Goal: Information Seeking & Learning: Learn about a topic

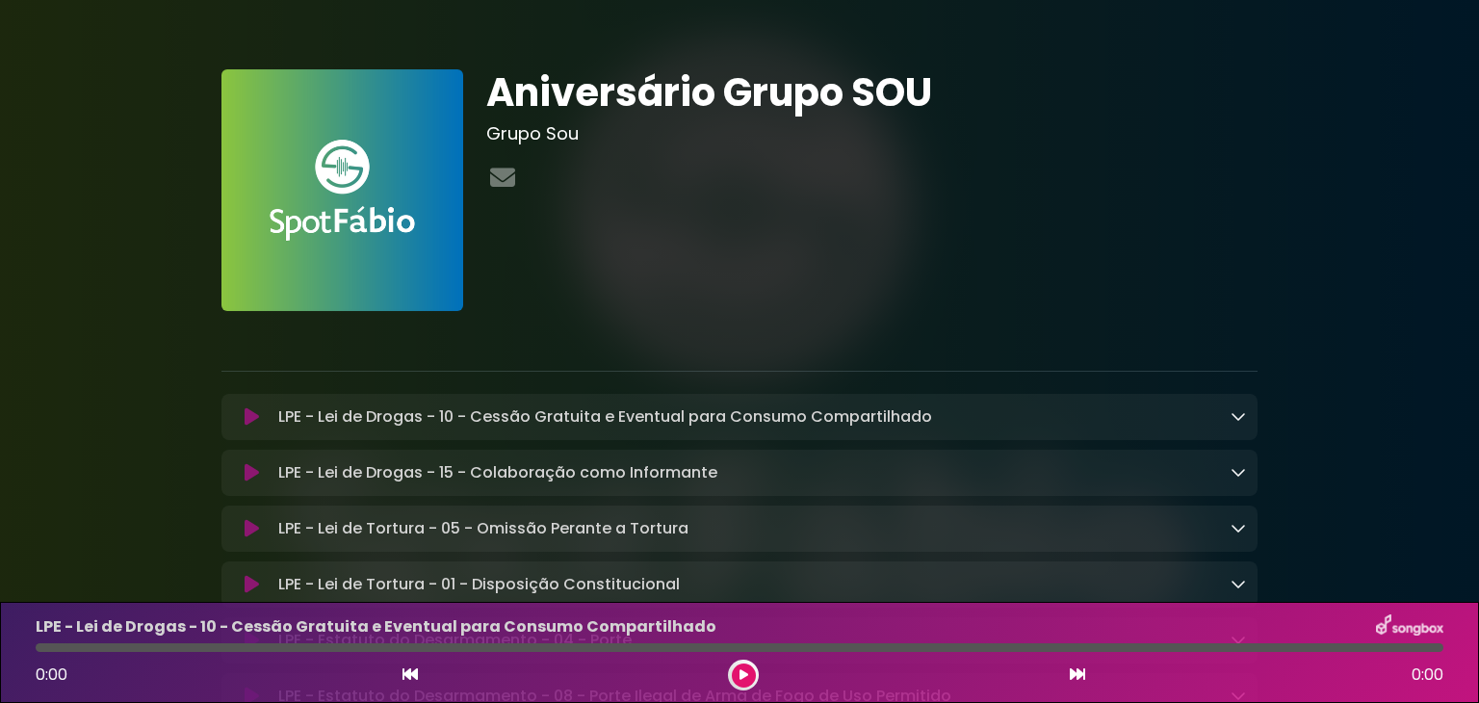
click at [1157, 181] on div at bounding box center [871, 179] width 771 height 38
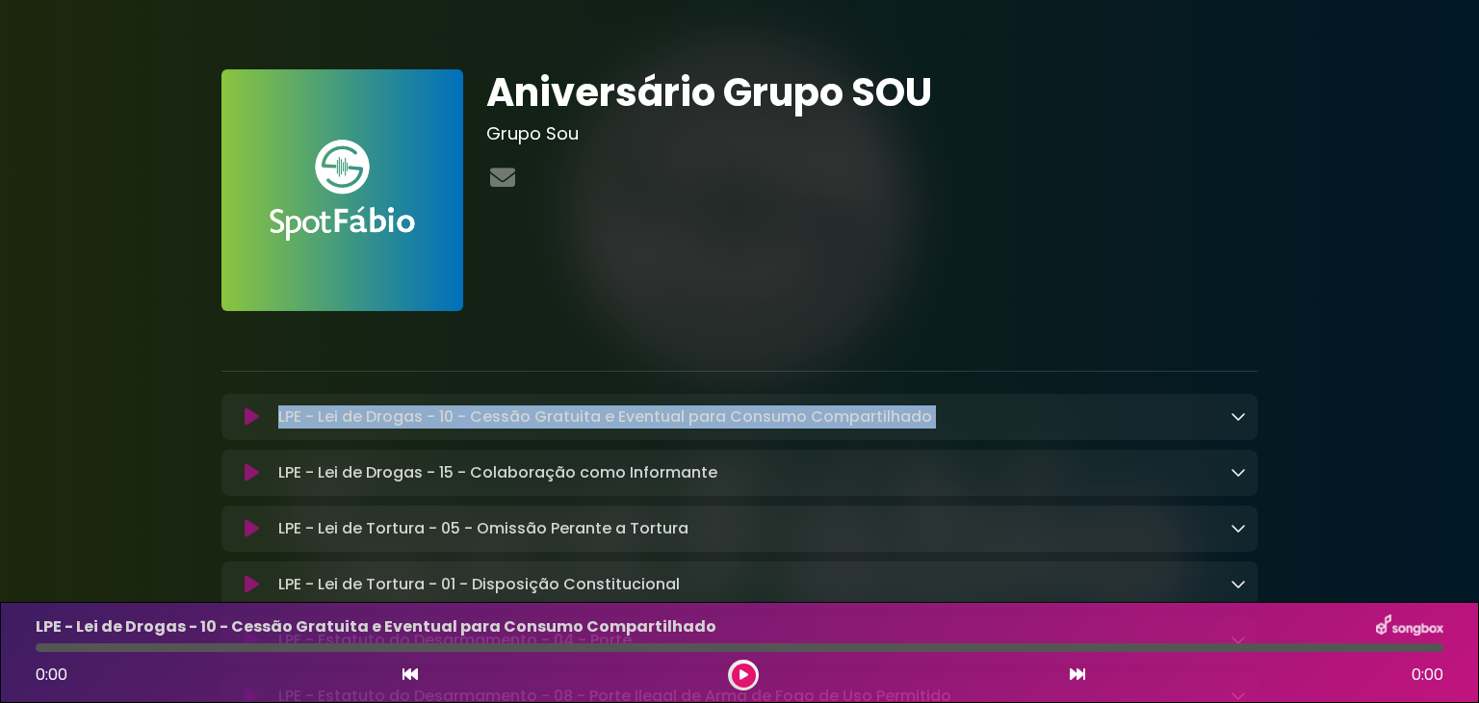
drag, startPoint x: 1387, startPoint y: 357, endPoint x: 1360, endPoint y: 419, distance: 67.3
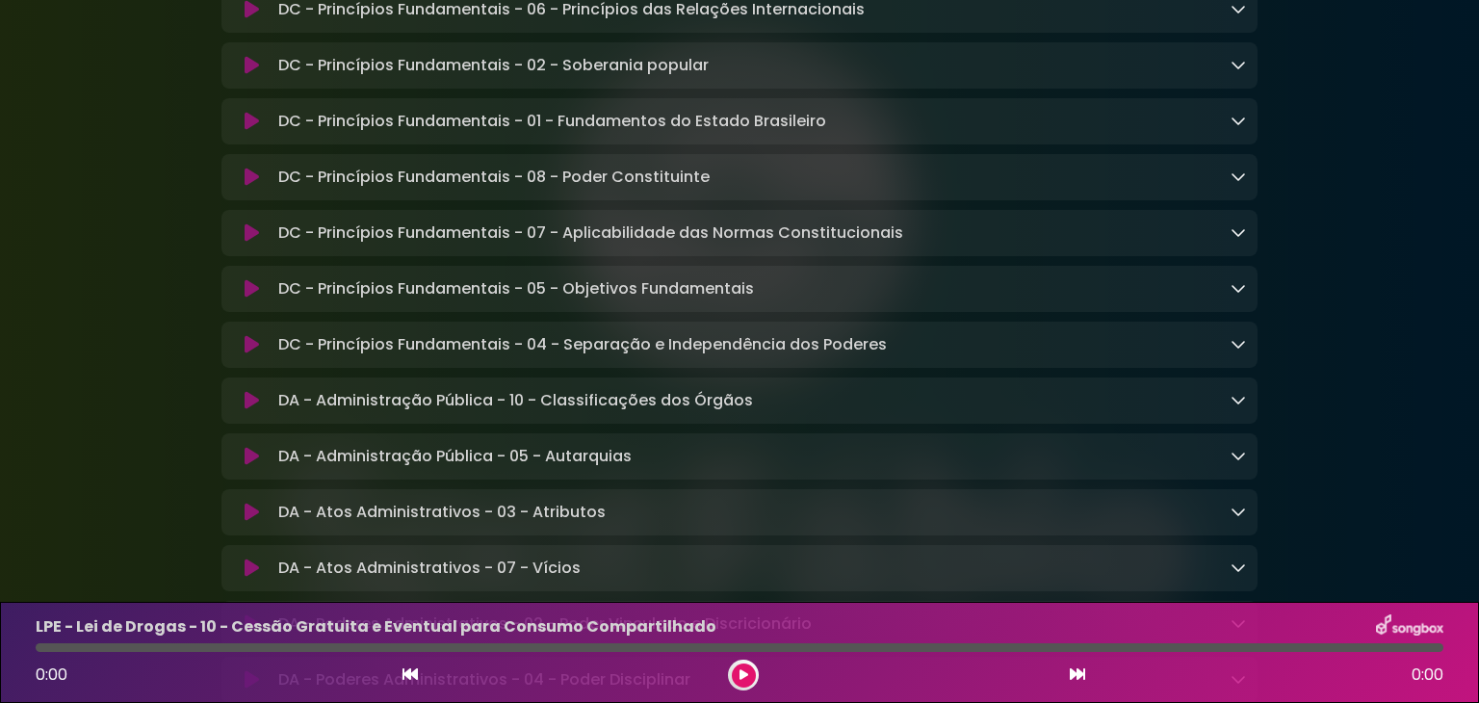
scroll to position [1167, 0]
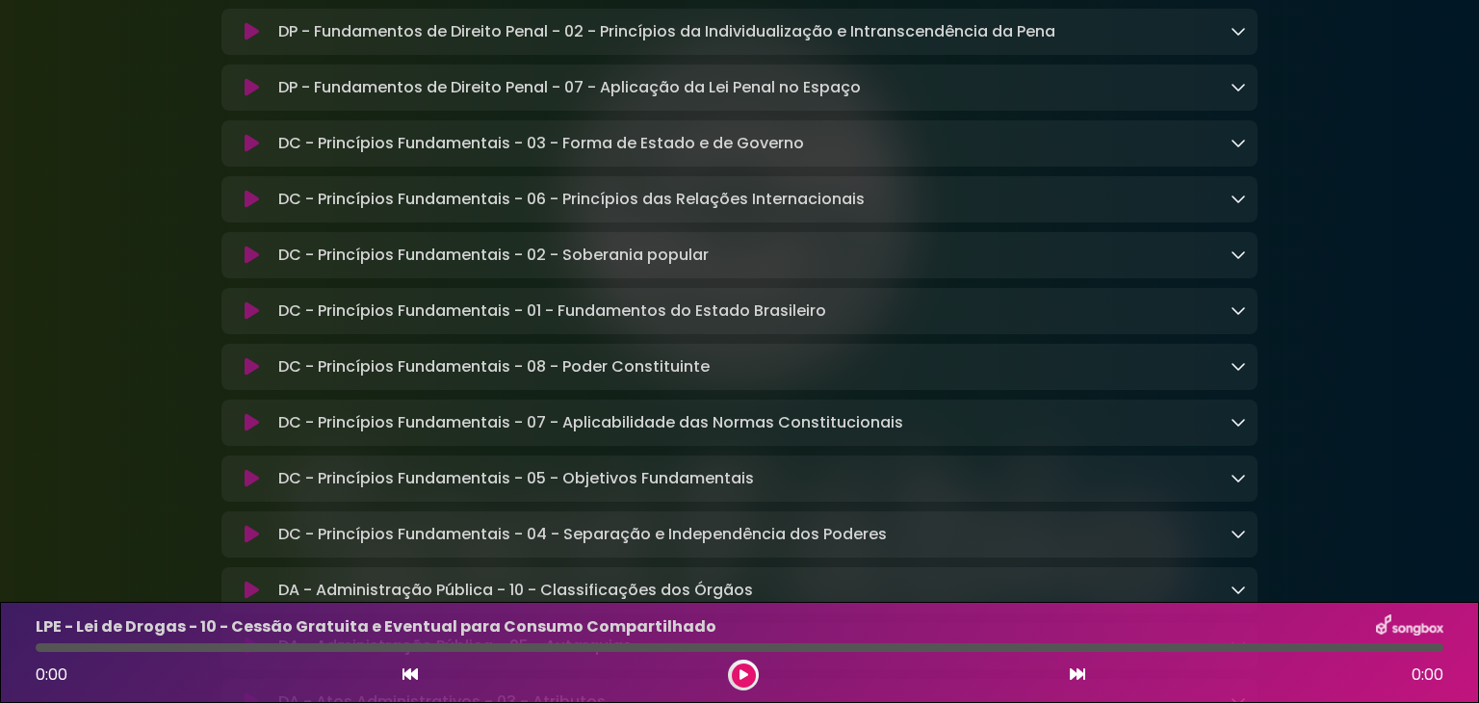
click at [805, 319] on p "DC - Princípios Fundamentais - 01 - Fundamentos do Estado Brasileiro Loading Tr…" at bounding box center [552, 310] width 548 height 23
click at [1241, 318] on icon at bounding box center [1238, 309] width 15 height 15
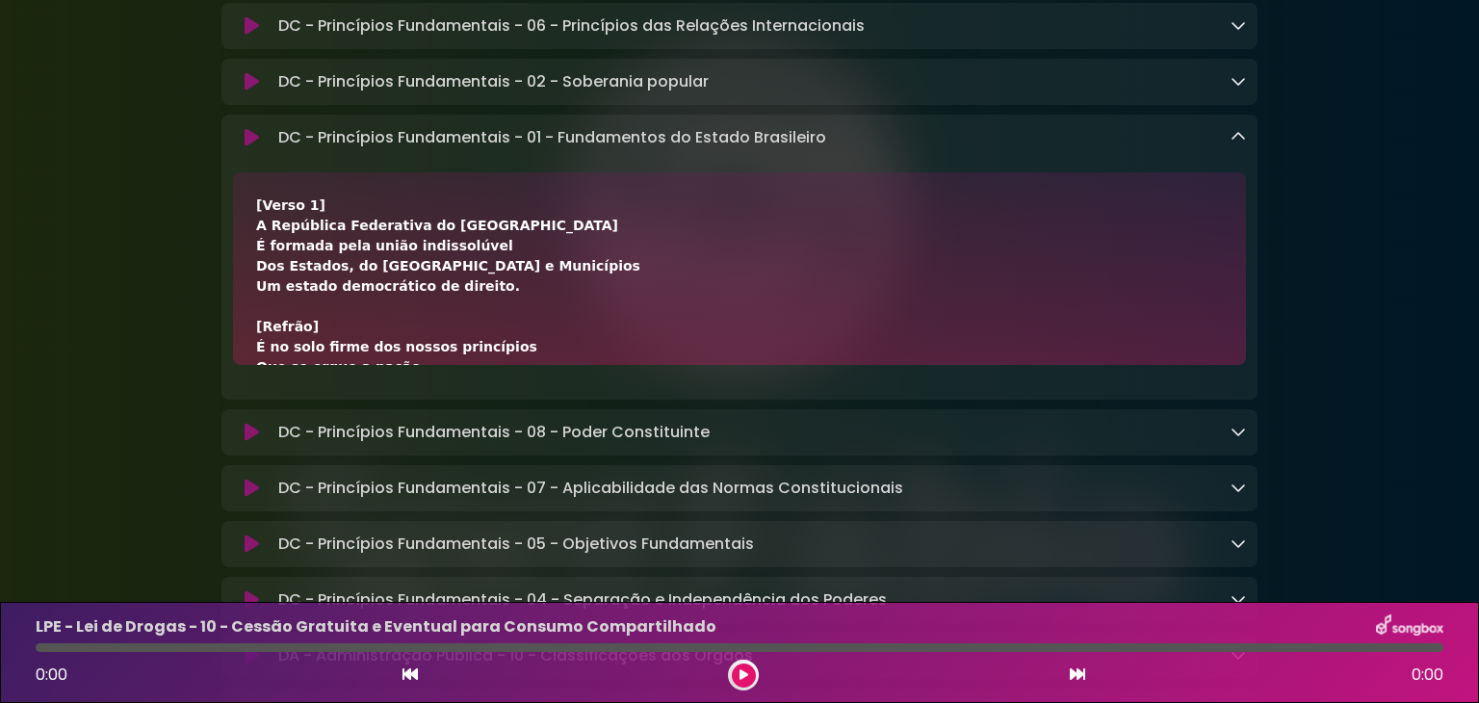
scroll to position [1360, 0]
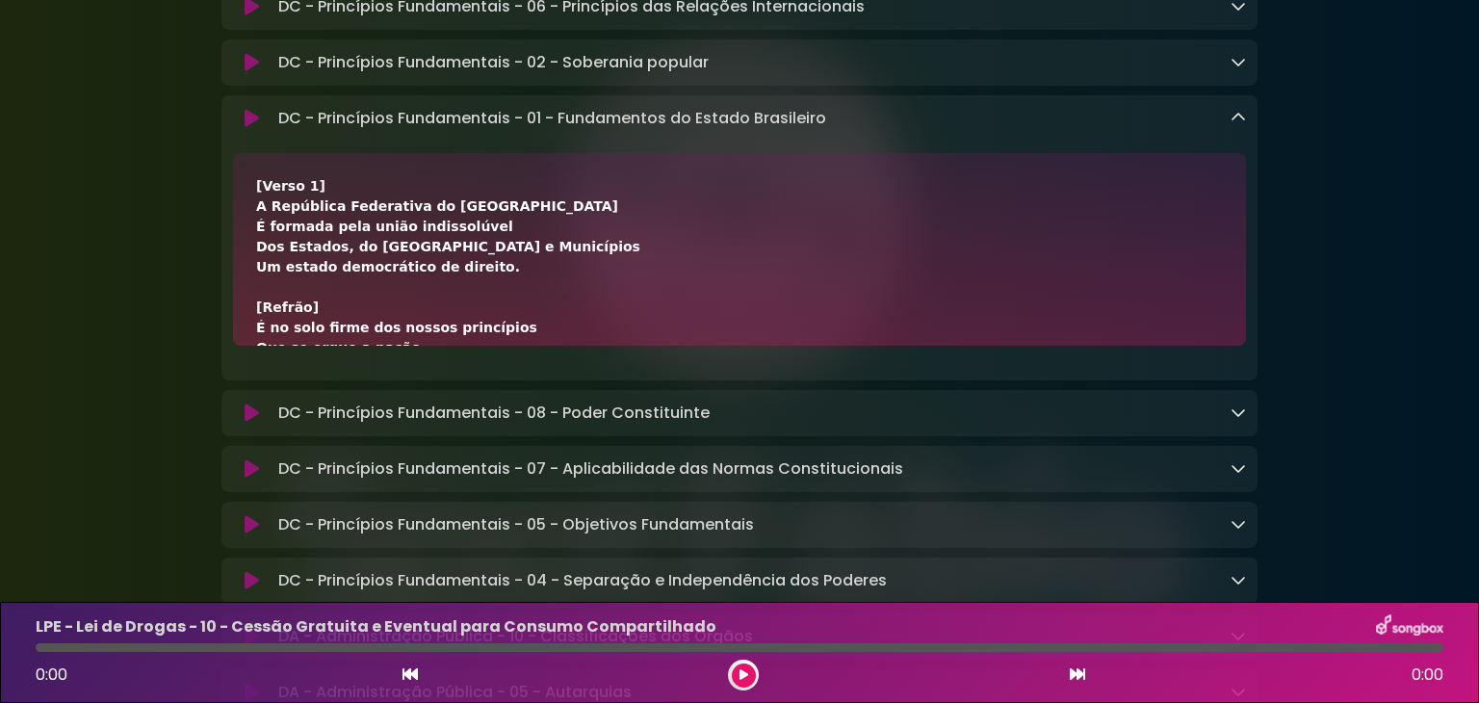
click at [714, 284] on div "[Verso 1] A República Federativa do Brasil É formada pela união indissolúvel Do…" at bounding box center [739, 600] width 967 height 849
click at [745, 672] on icon at bounding box center [744, 675] width 9 height 12
click at [728, 279] on div "[Verso 1] A República Federativa do Brasil É formada pela união indissolúvel Do…" at bounding box center [739, 600] width 967 height 849
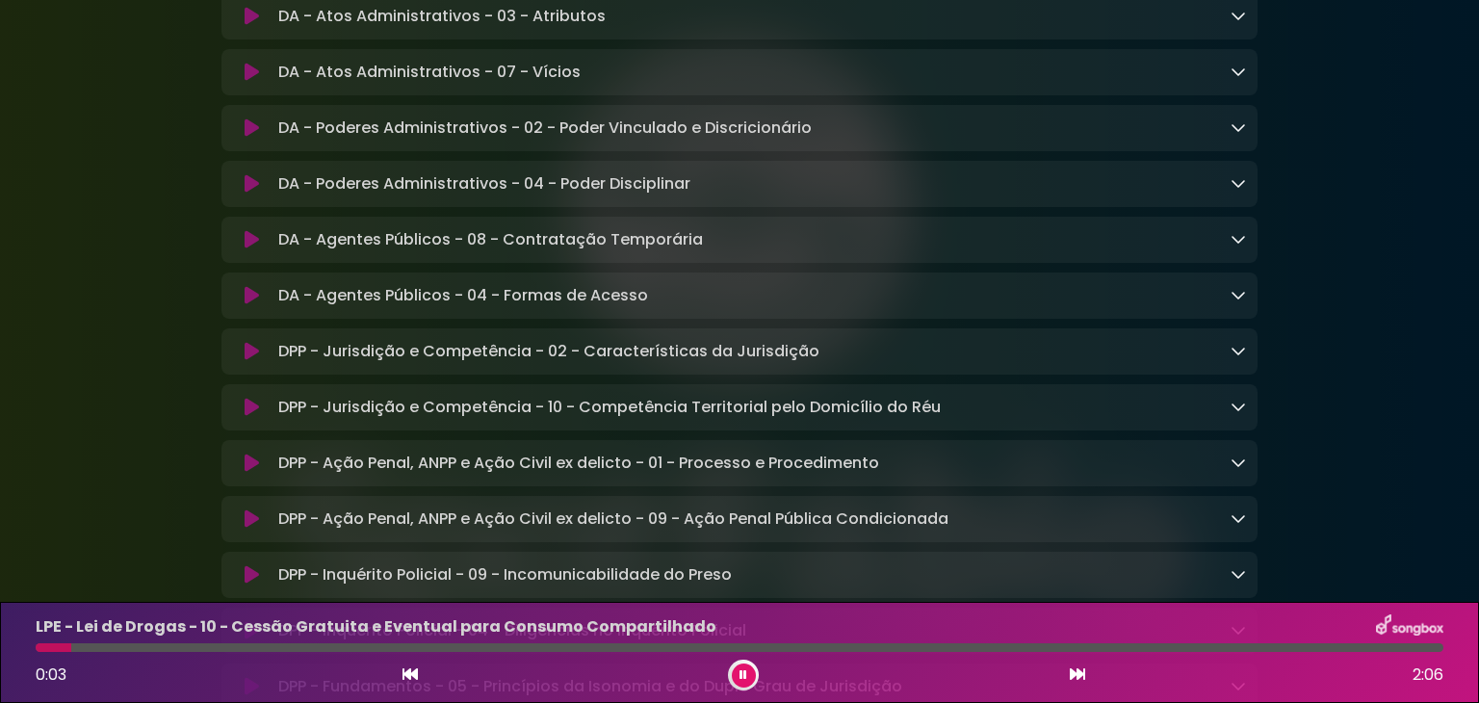
scroll to position [587, 0]
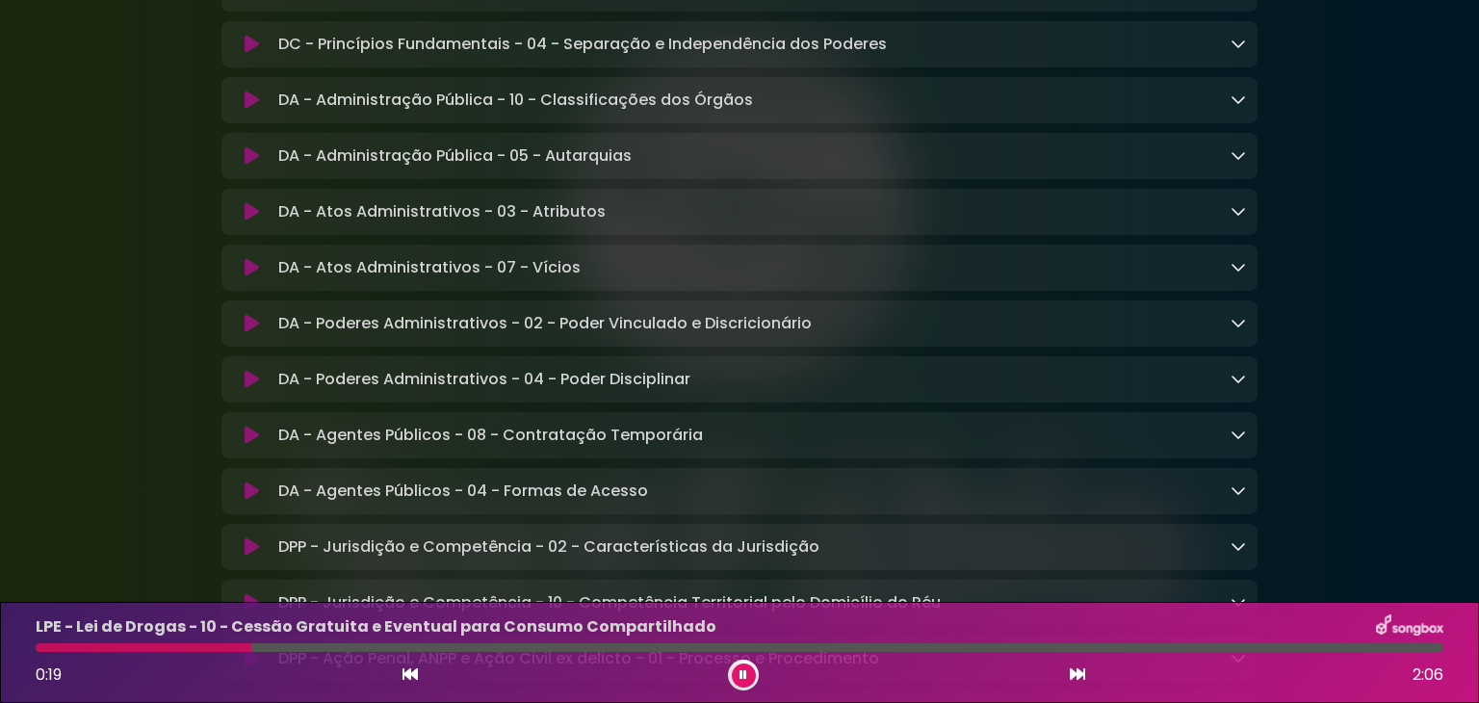
scroll to position [1941, 0]
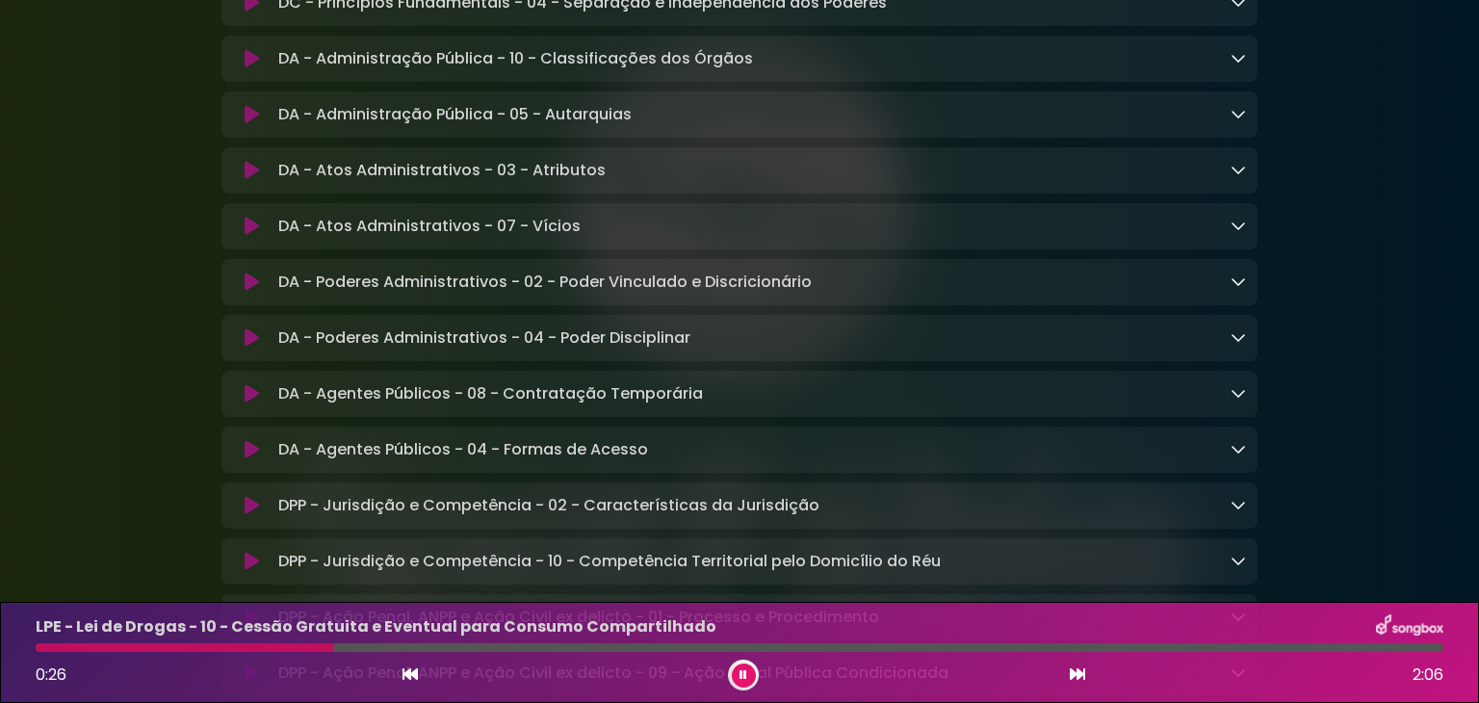
click at [1215, 194] on div "DA - Atos Administrativos - 03 - Atributos Loading Track... Name Email" at bounding box center [739, 170] width 1036 height 46
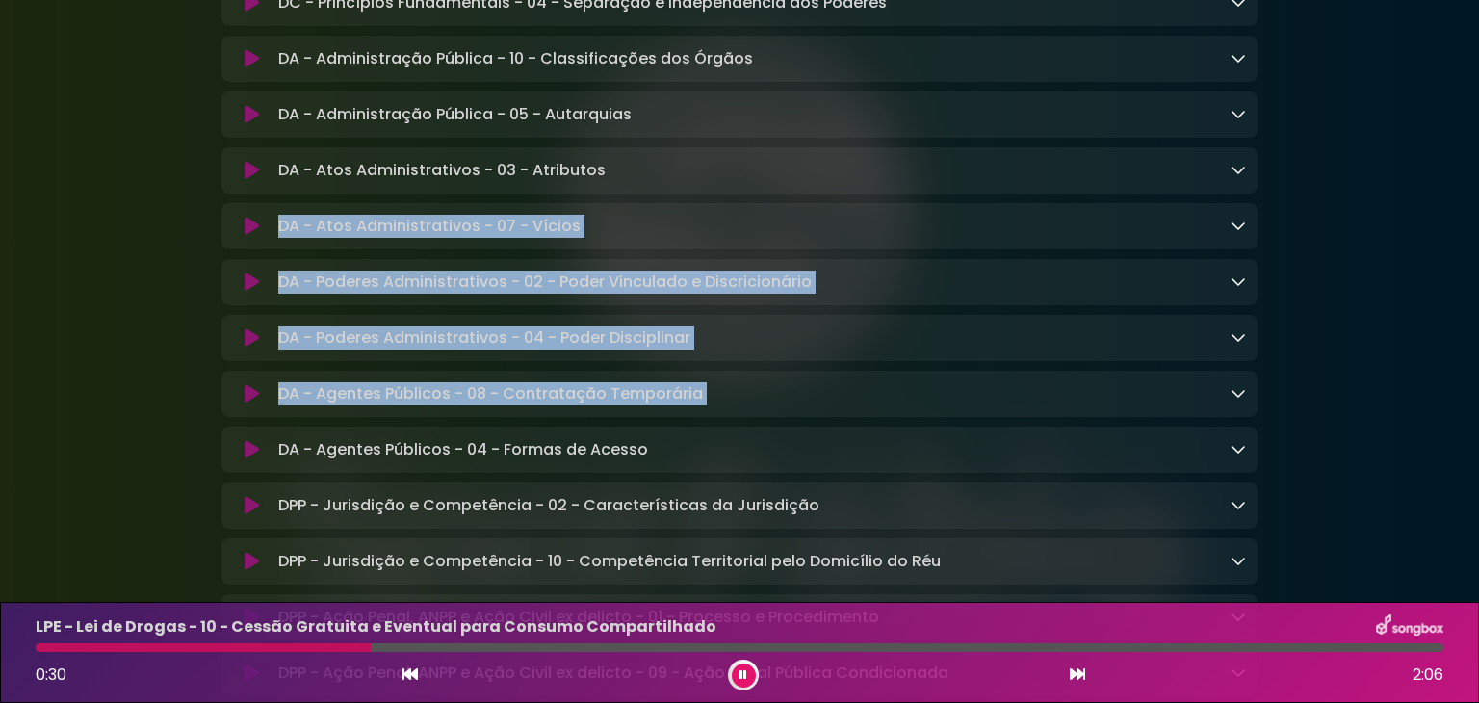
drag, startPoint x: 1276, startPoint y: 197, endPoint x: 1380, endPoint y: 405, distance: 232.5
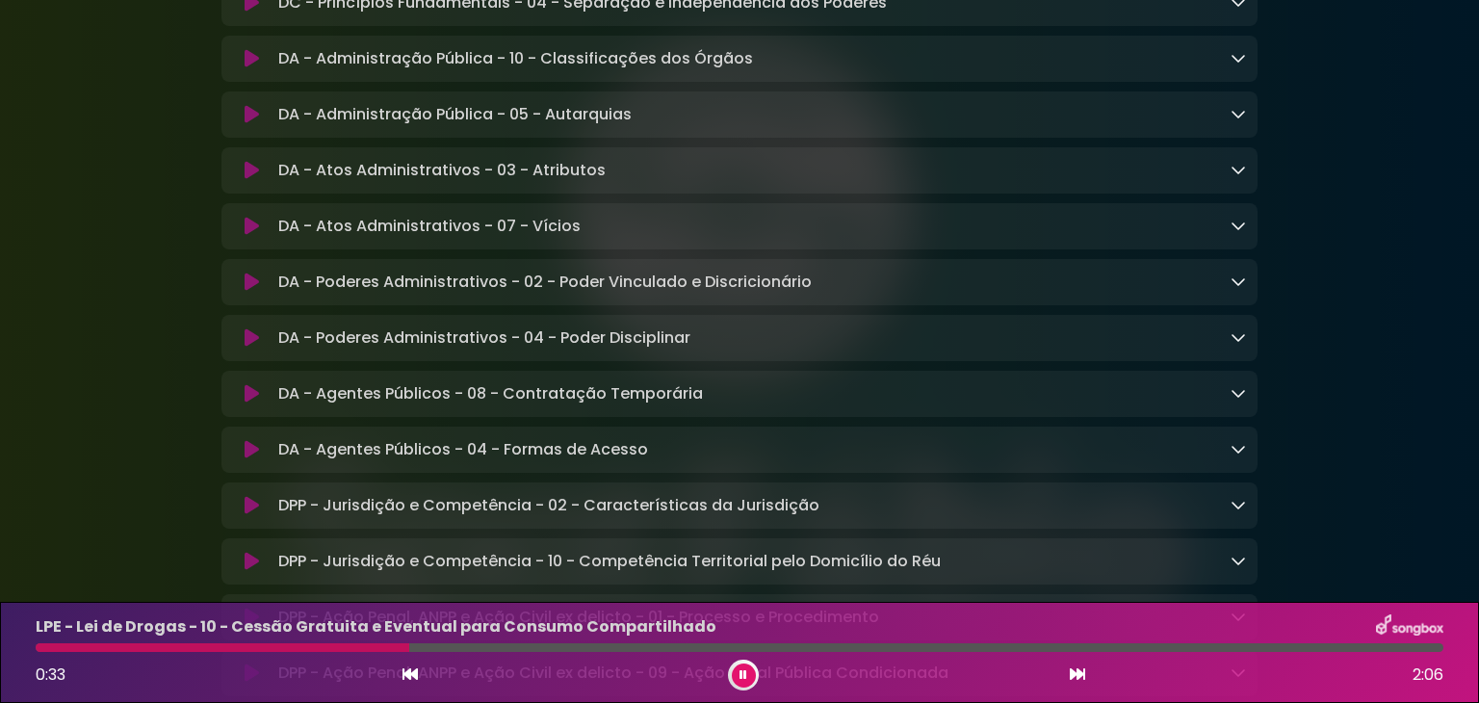
drag, startPoint x: 1036, startPoint y: 35, endPoint x: 1272, endPoint y: 206, distance: 291.6
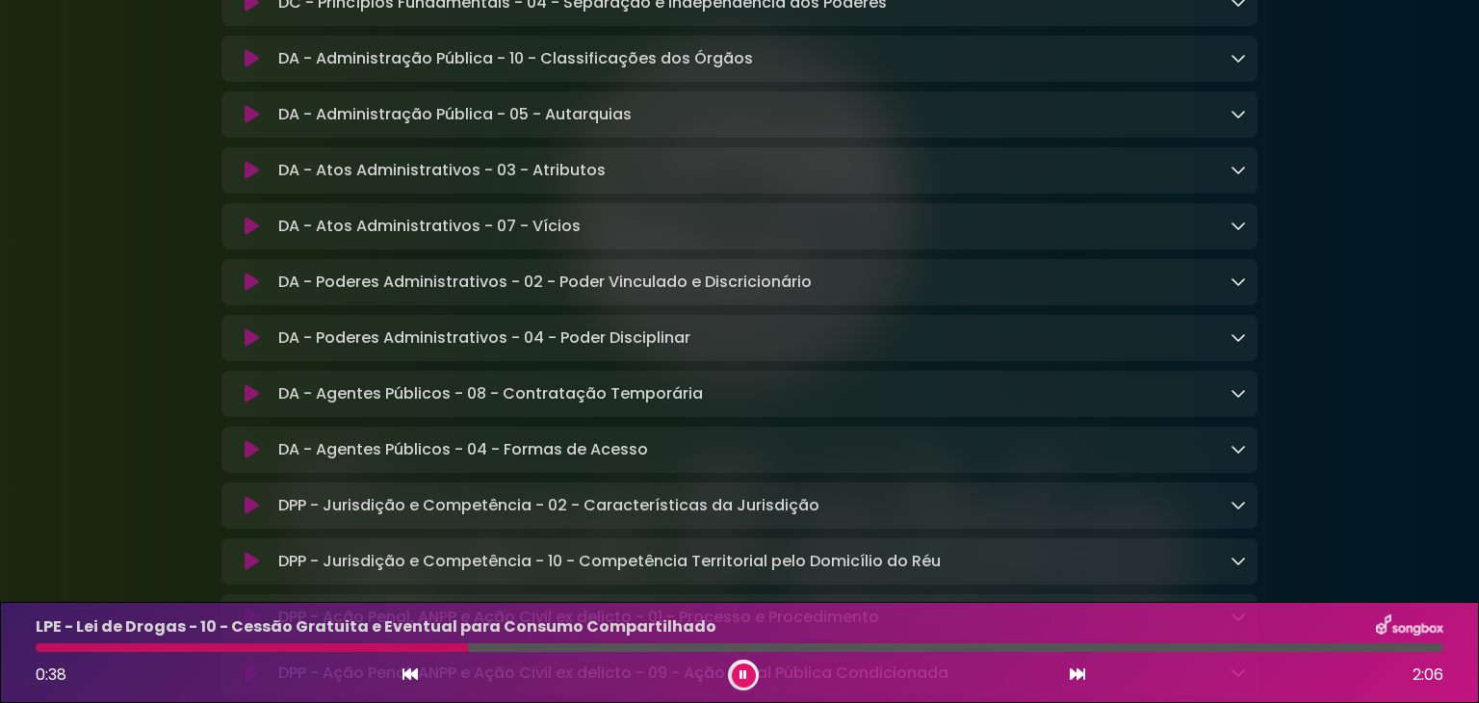
click at [1074, 529] on div "DPP - Jurisdição e Competência - 02 - Características da Jurisdição Loading Tra…" at bounding box center [739, 505] width 1036 height 46
click at [1257, 182] on div "DA - Atos Administrativos - 03 - Atributos Loading Track..." at bounding box center [739, 170] width 1036 height 23
click at [1236, 233] on icon at bounding box center [1238, 225] width 15 height 15
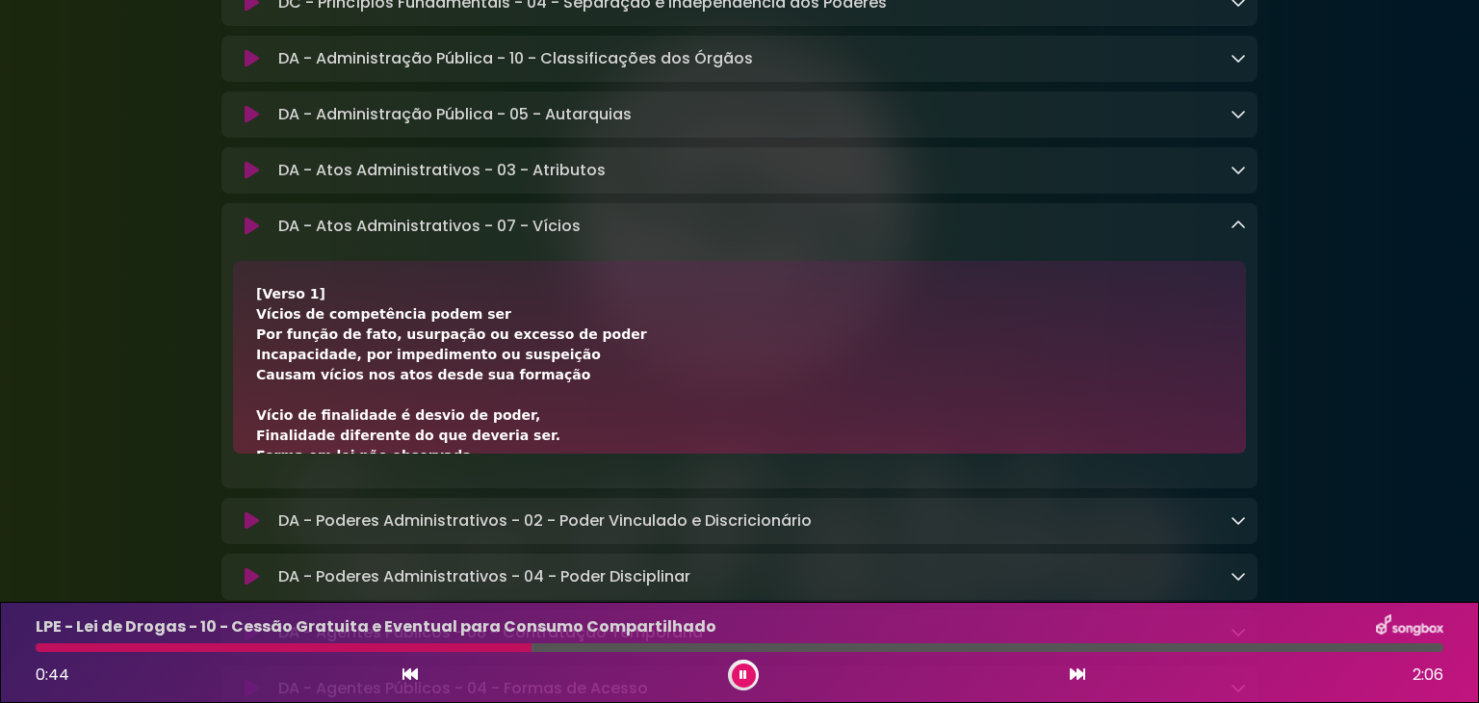
click at [1236, 233] on icon at bounding box center [1238, 225] width 15 height 15
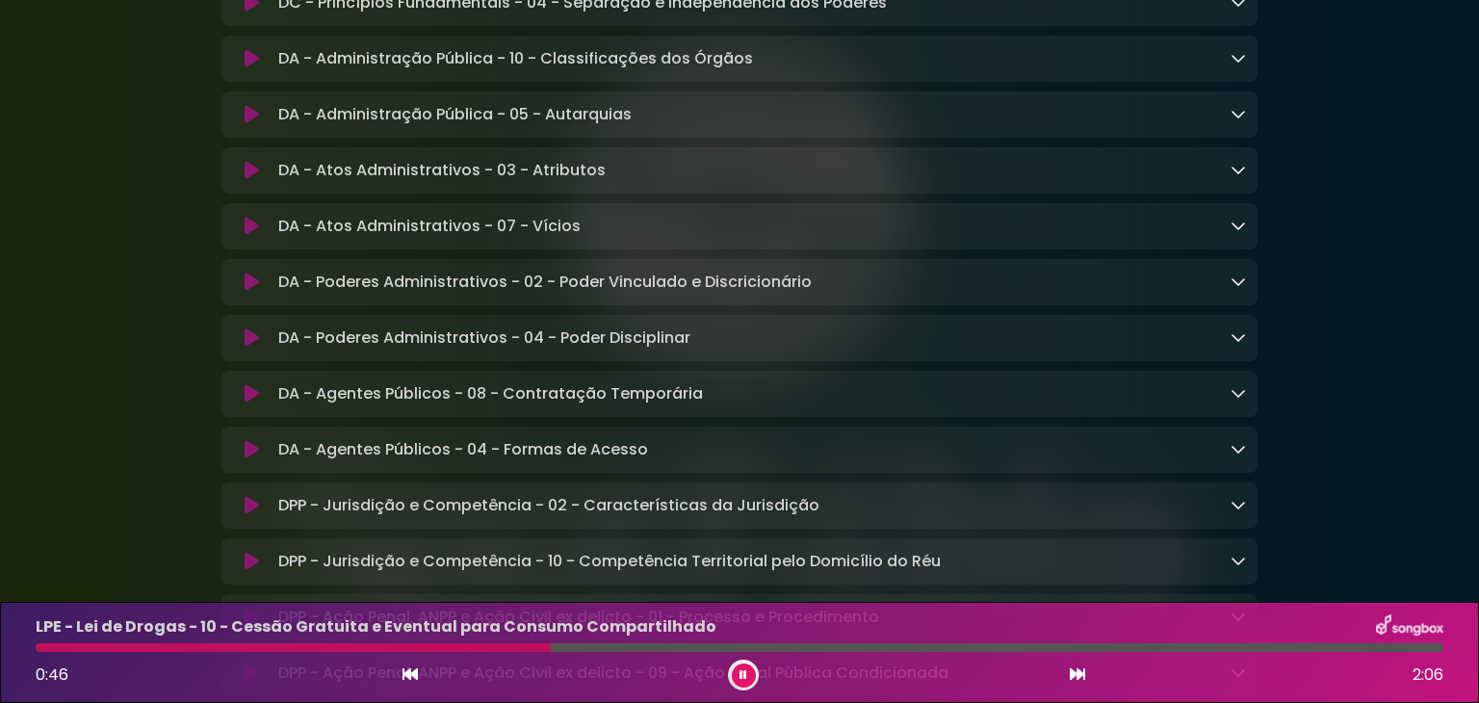
click at [1053, 14] on div "DC - Princípios Fundamentais - 04 - Separação e Independência dos Poderes Loadi…" at bounding box center [758, 2] width 975 height 23
click at [870, 179] on div "DA - Atos Administrativos - 03 - Atributos Loading Track..." at bounding box center [758, 170] width 975 height 23
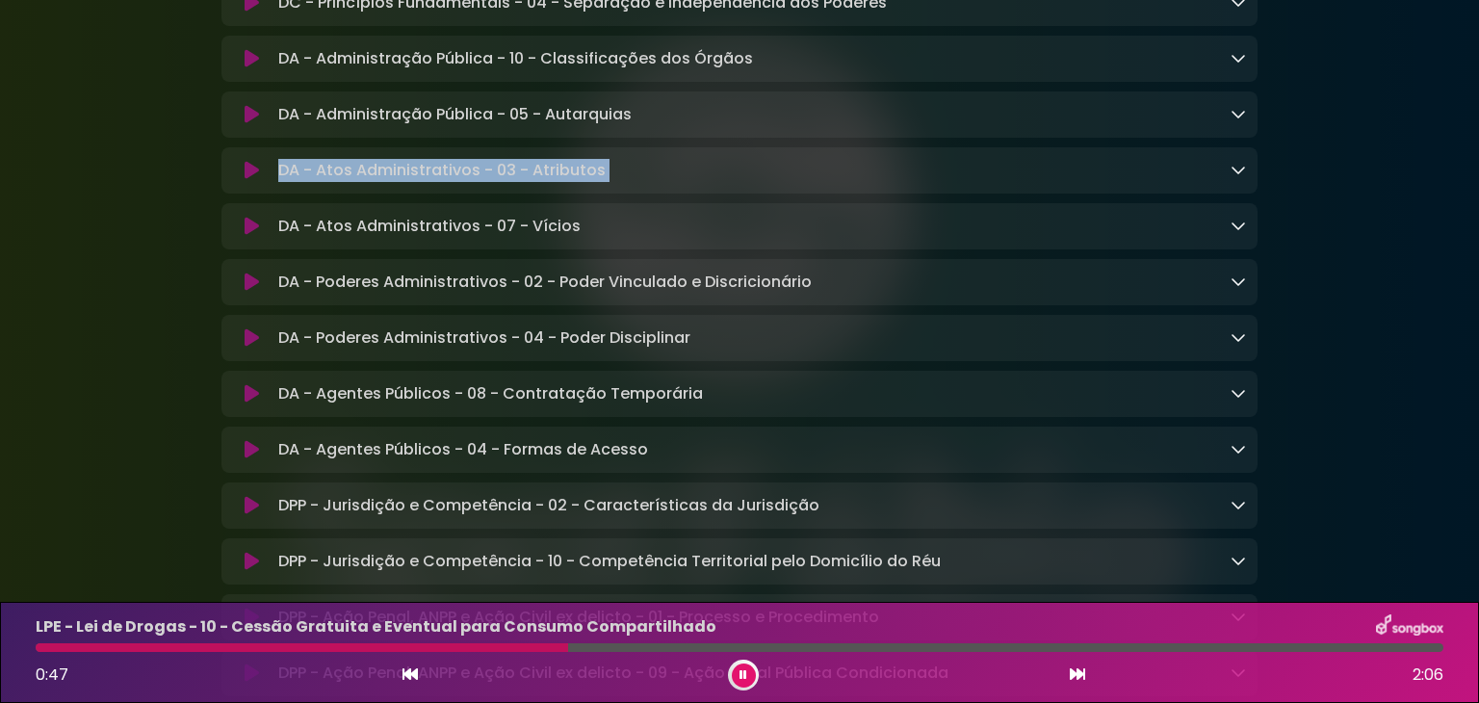
click at [870, 179] on div "DA - Atos Administrativos - 03 - Atributos Loading Track..." at bounding box center [758, 170] width 975 height 23
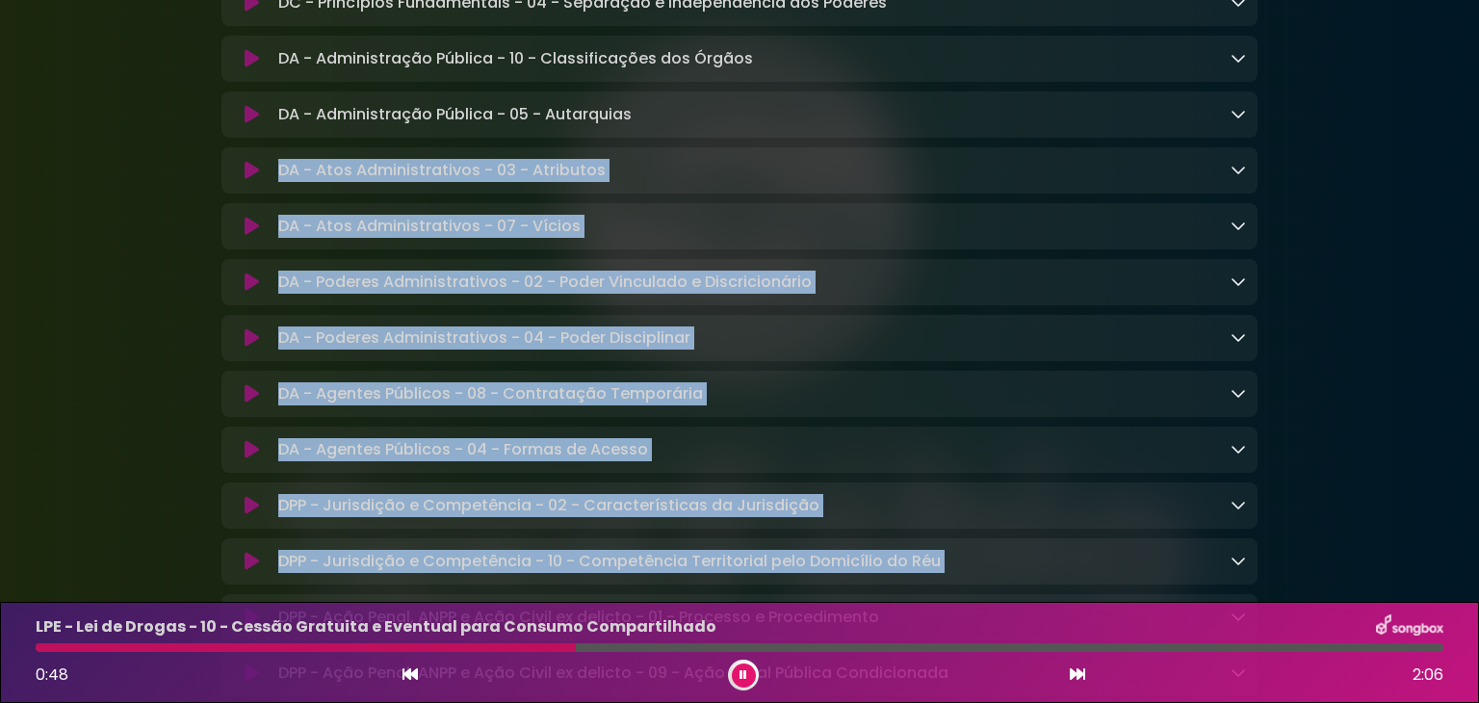
drag, startPoint x: 870, startPoint y: 179, endPoint x: 878, endPoint y: 562, distance: 383.4
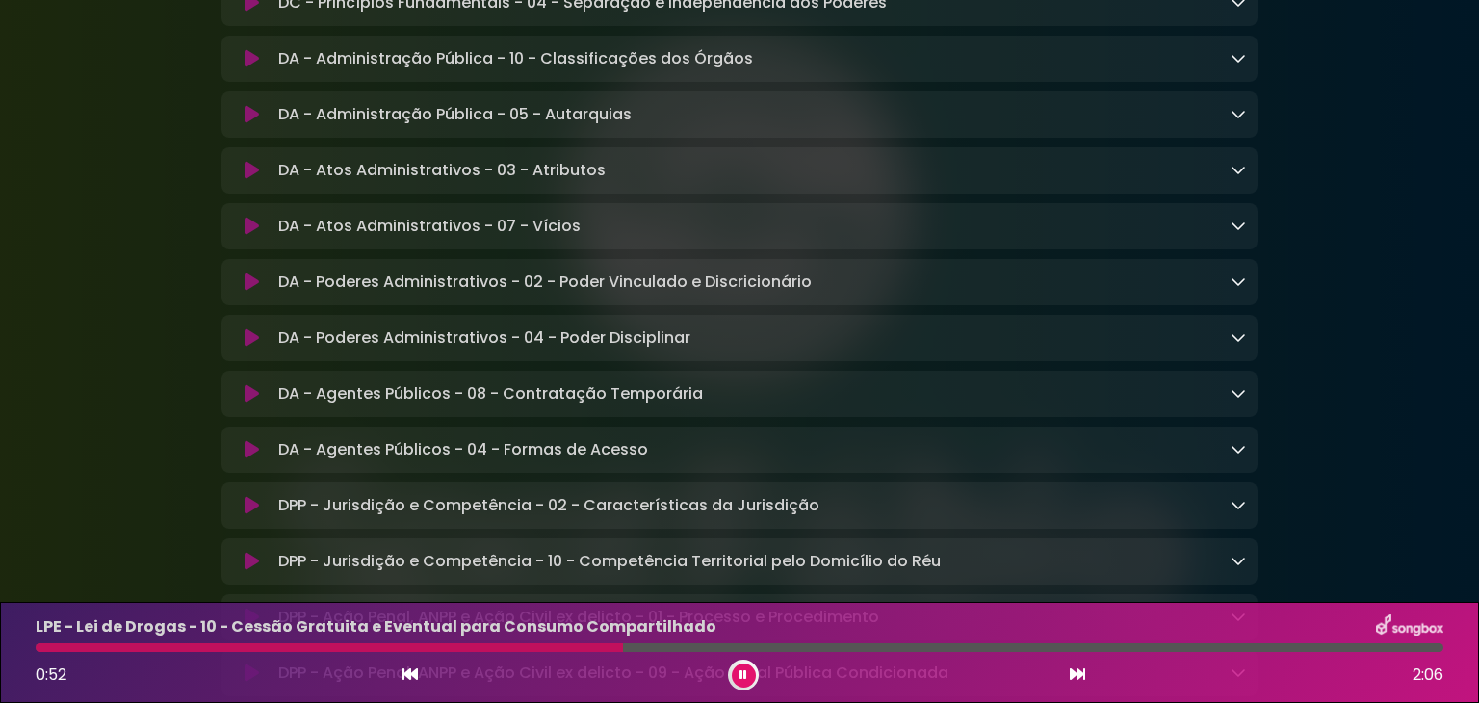
click at [1078, 675] on icon at bounding box center [1077, 673] width 15 height 15
